Goal: Find specific page/section: Find specific page/section

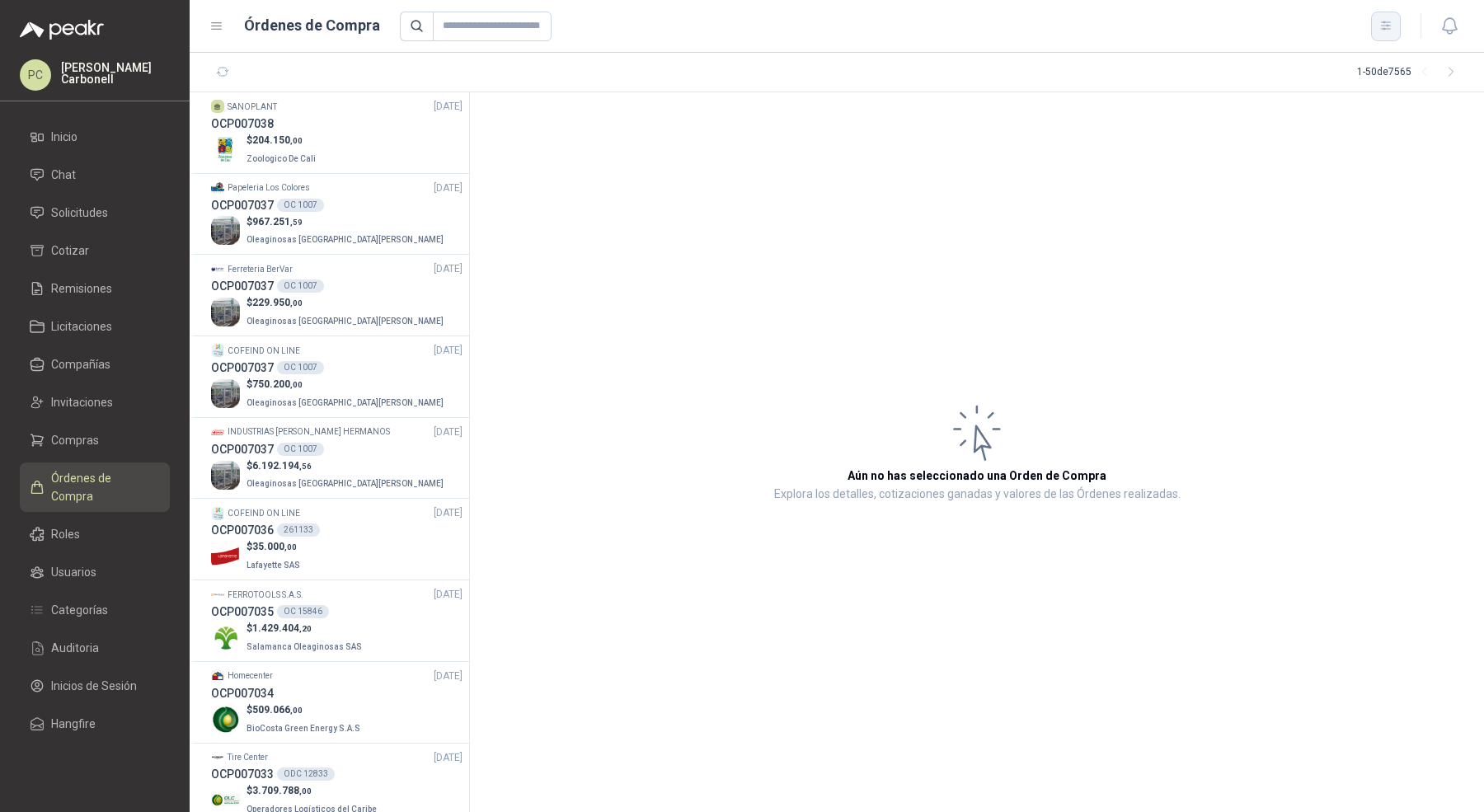
click at [1373, 36] on button "button" at bounding box center [1386, 27] width 29 height 29
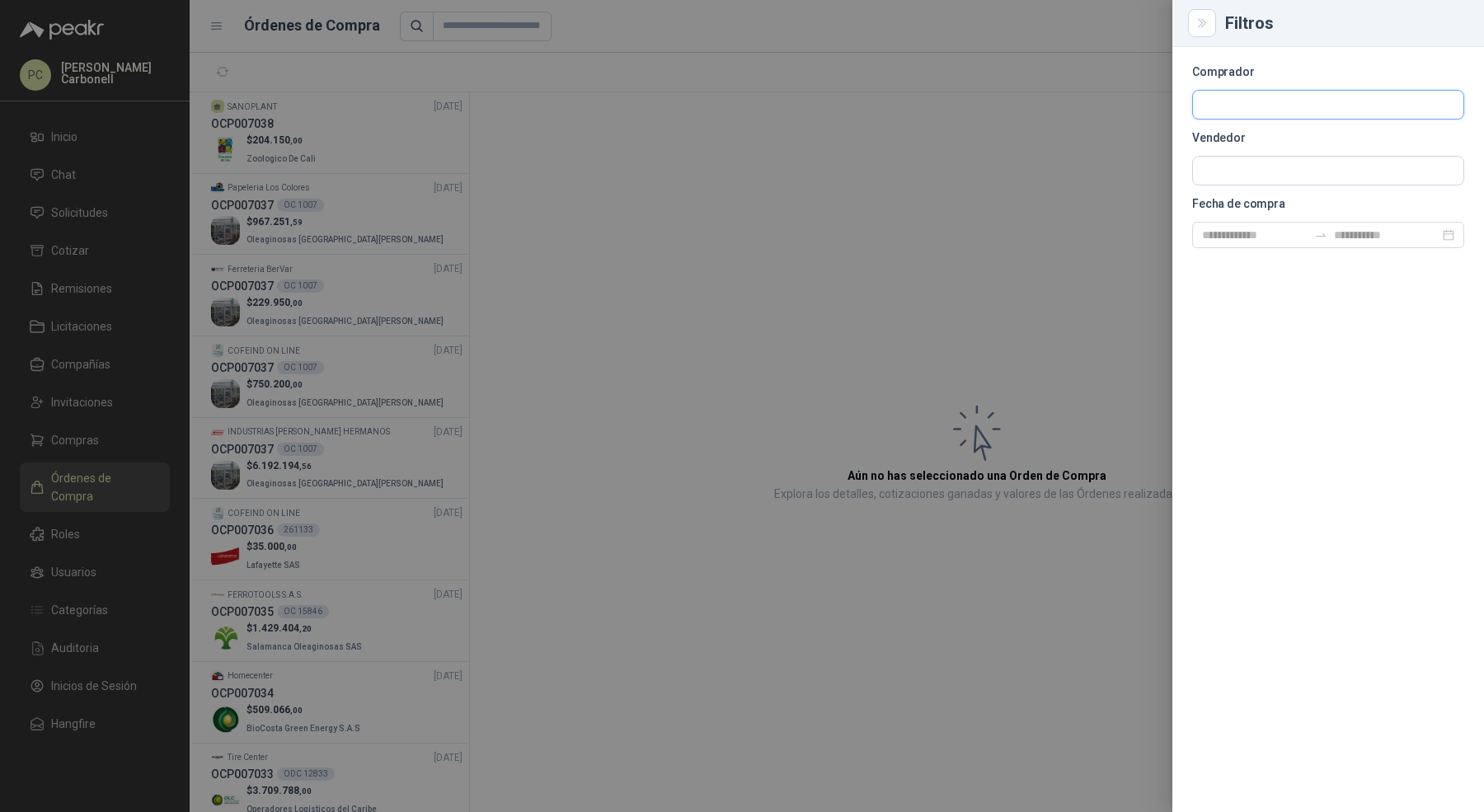
click at [1314, 108] on input "text" at bounding box center [1329, 105] width 270 height 28
type input "*****"
click at [1263, 140] on p "Grupo North" at bounding box center [1335, 140] width 208 height 10
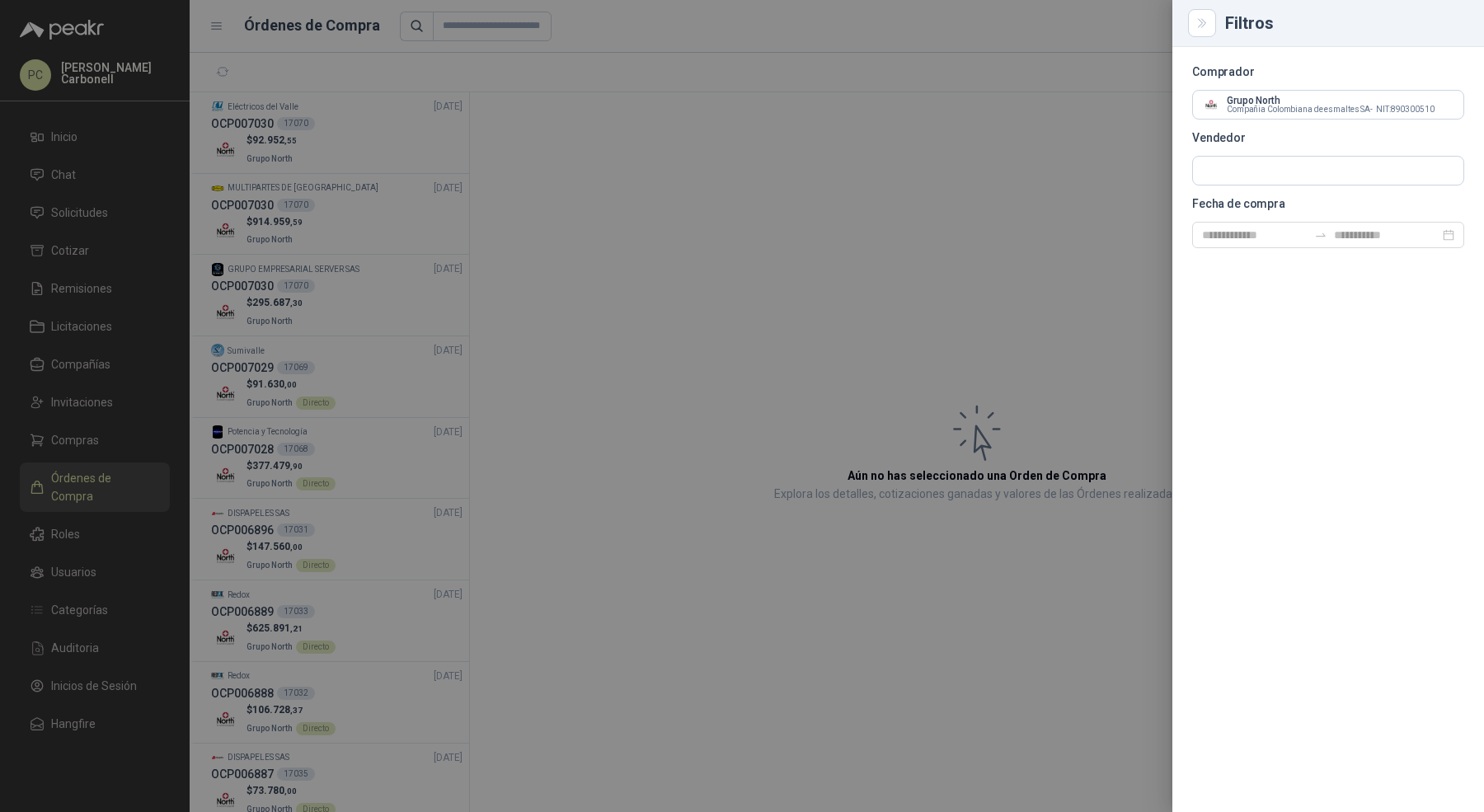
click at [527, 250] on div at bounding box center [742, 406] width 1484 height 812
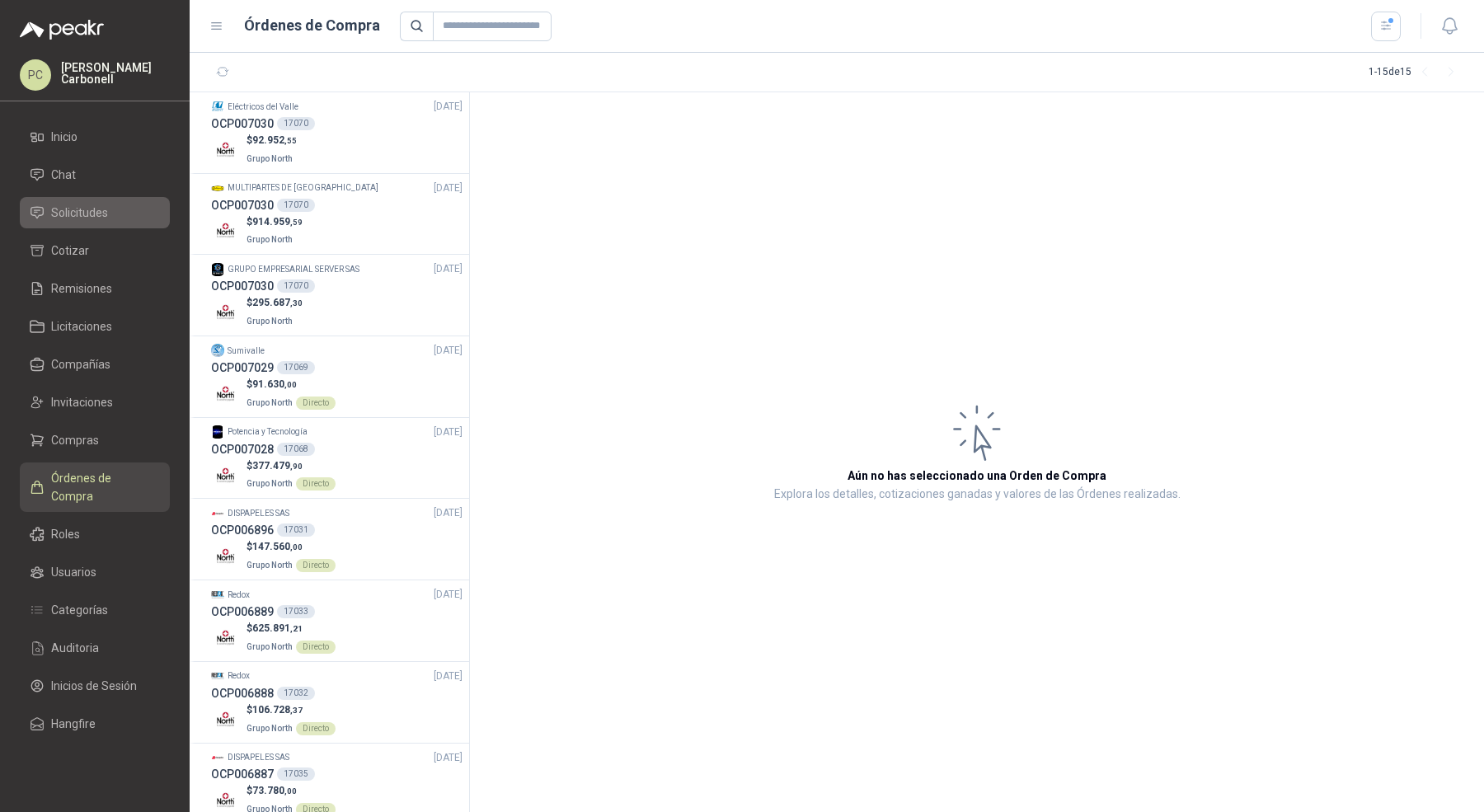
click at [132, 206] on li "Solicitudes" at bounding box center [95, 212] width 131 height 18
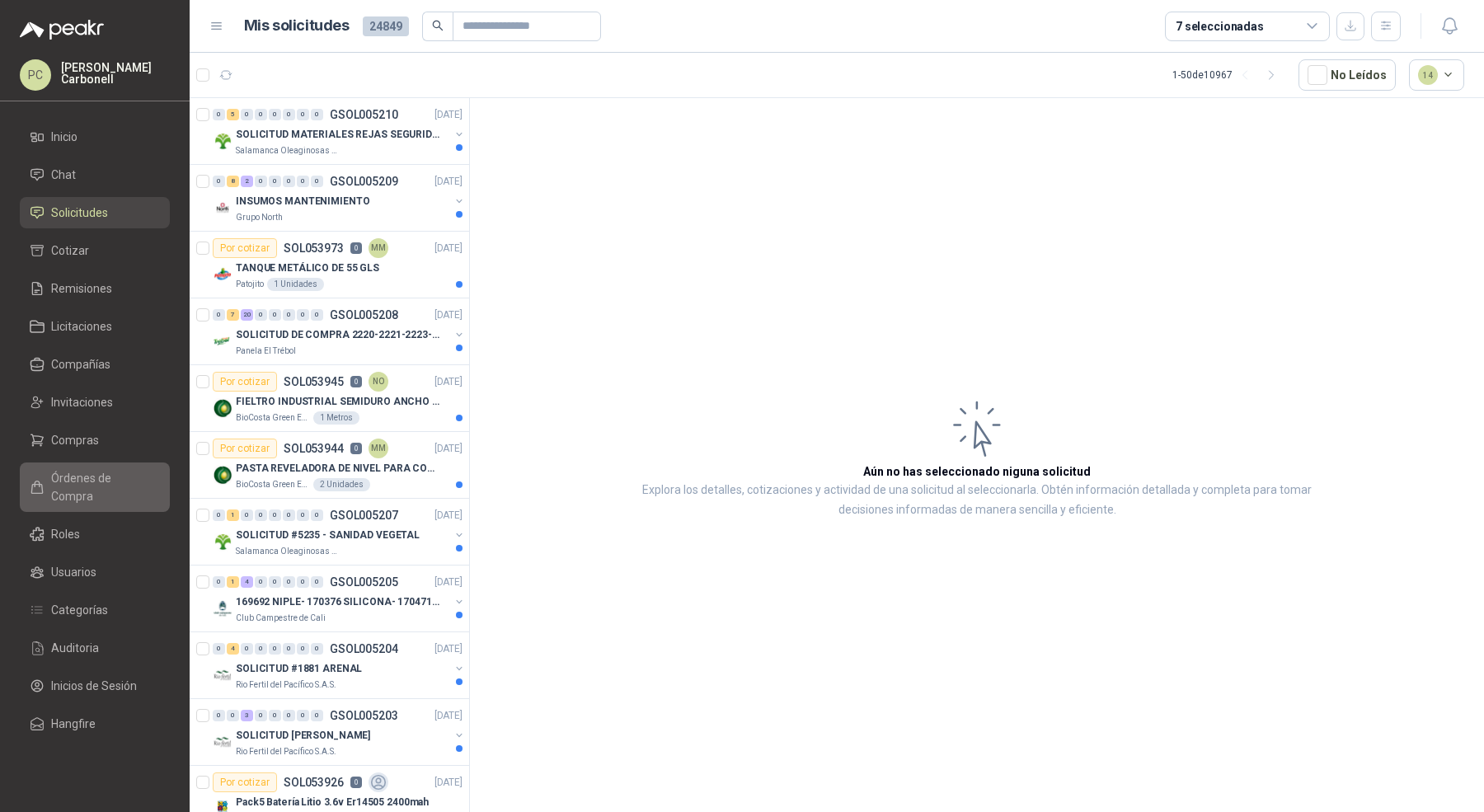
click at [123, 469] on span "Órdenes de Compra" at bounding box center [103, 486] width 103 height 36
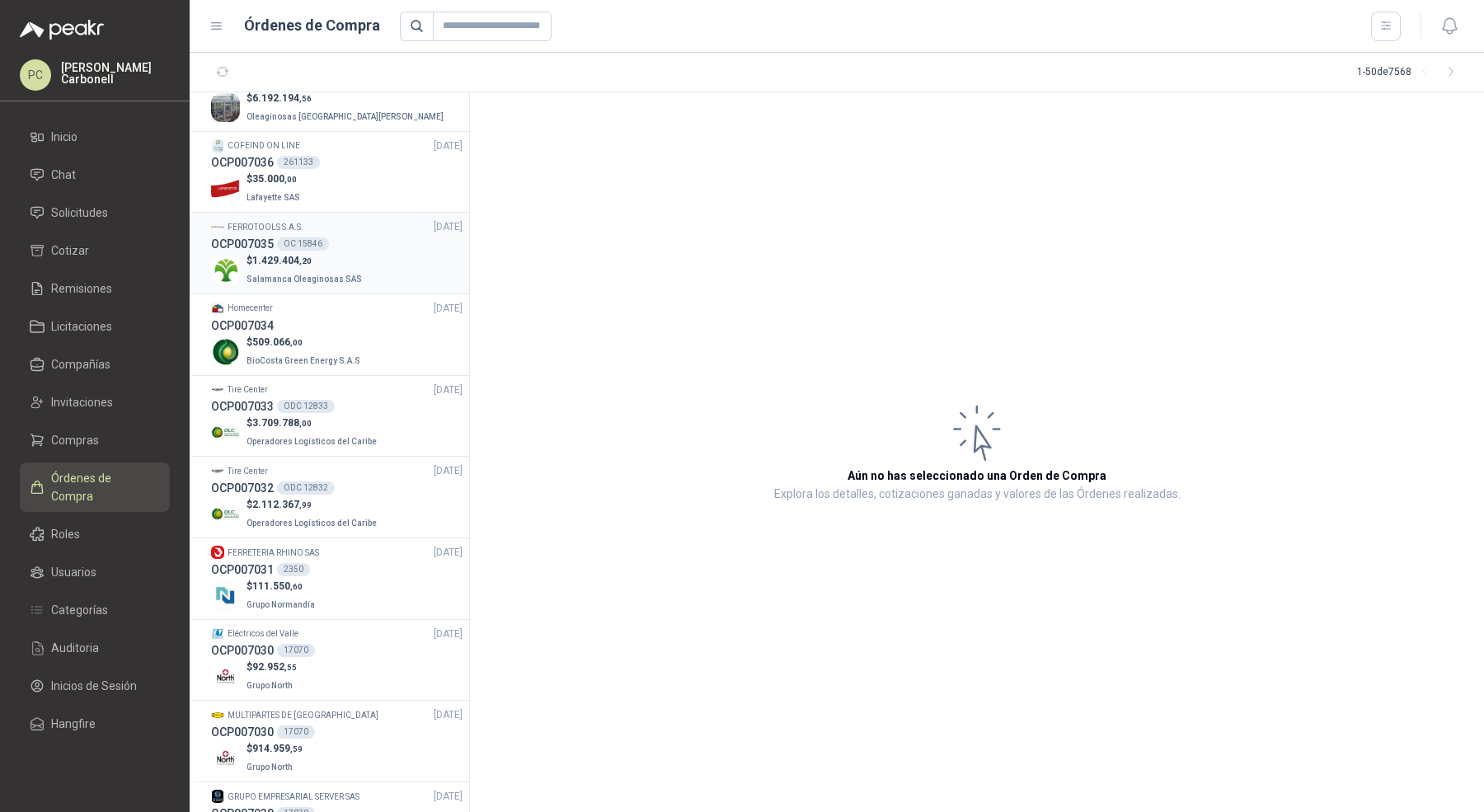
scroll to position [668, 0]
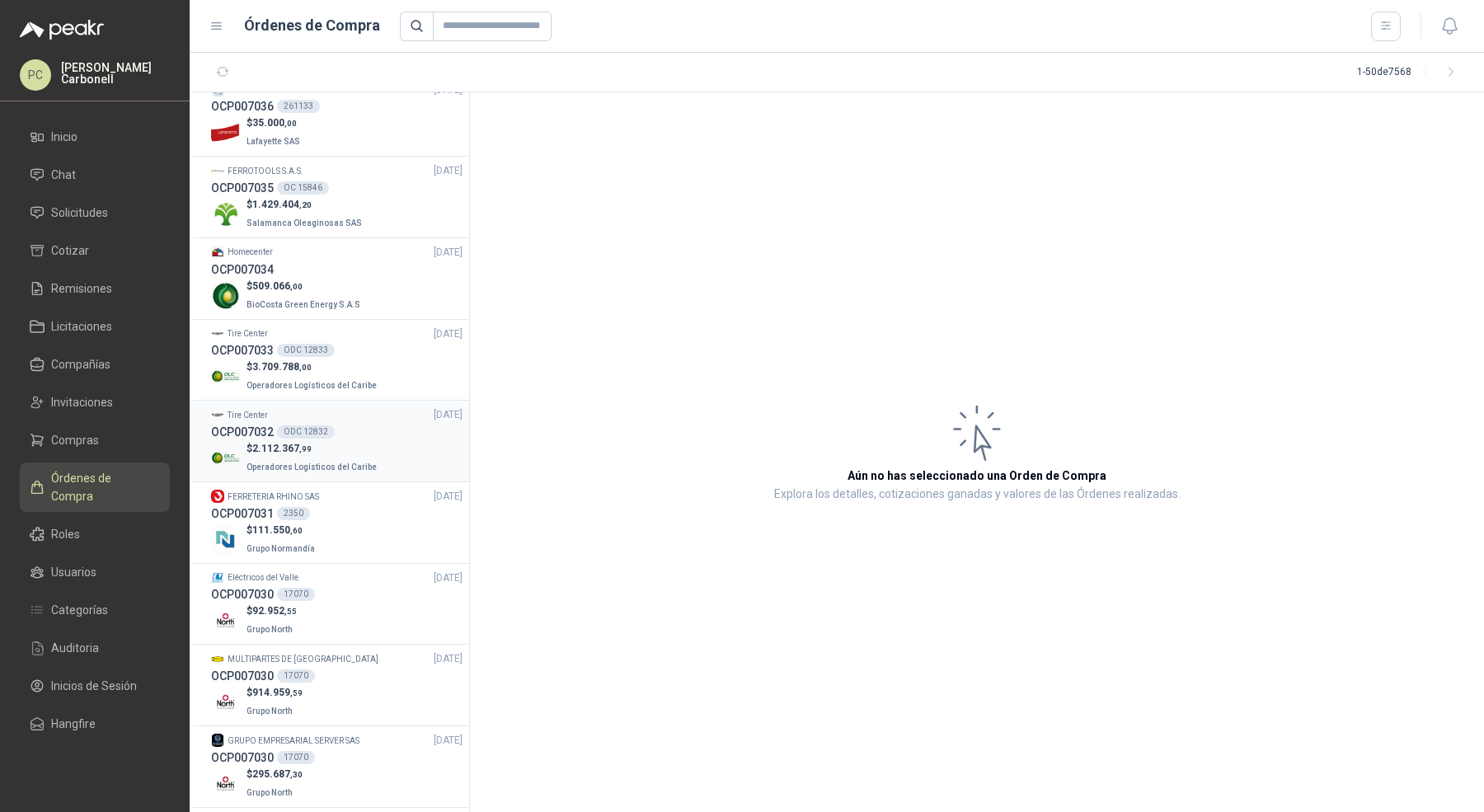
click at [355, 443] on p "$ 2.112.367 ,99" at bounding box center [313, 448] width 133 height 16
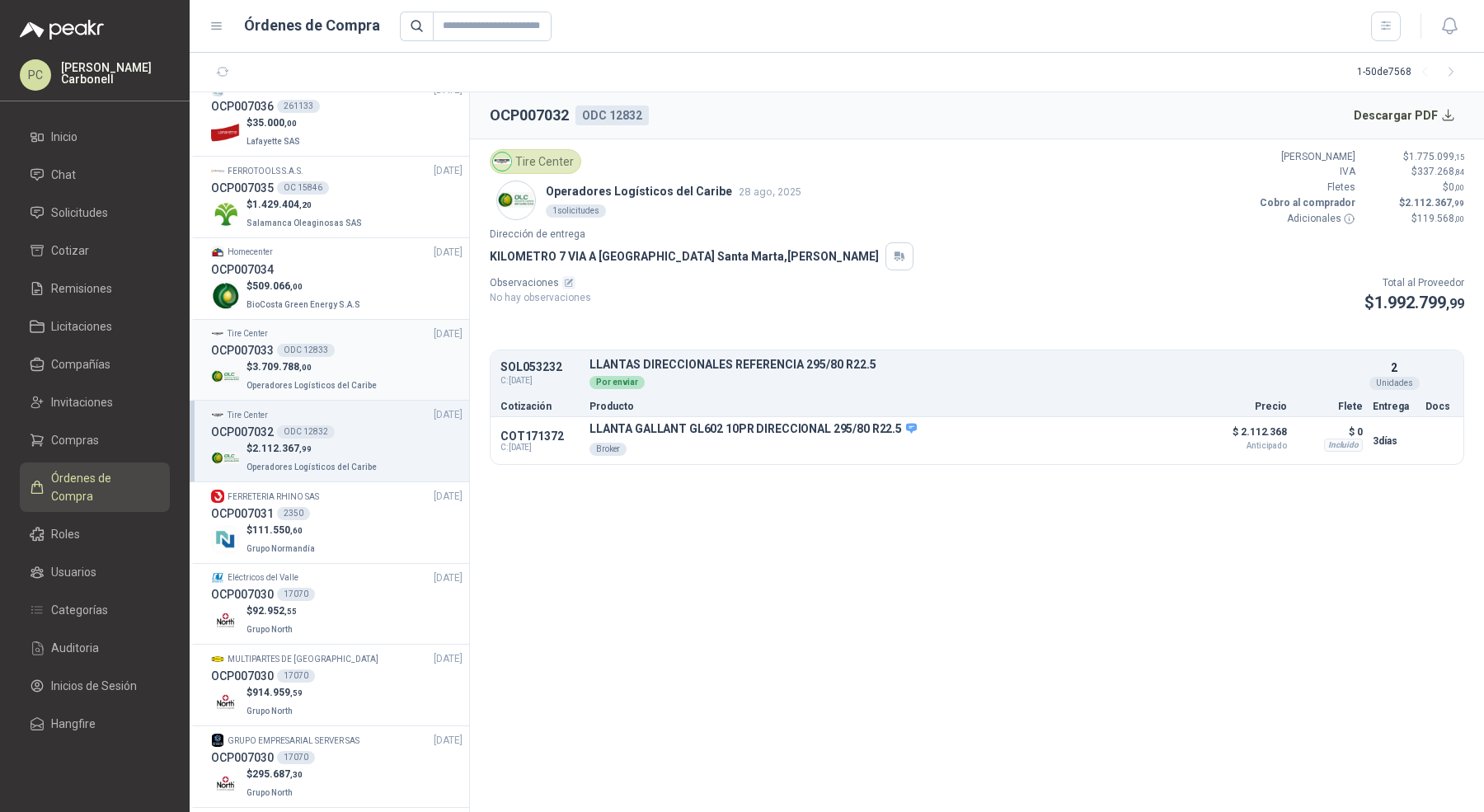
click at [359, 389] on p "Operadores Logísticos del Caribe" at bounding box center [313, 384] width 133 height 18
